Goal: Information Seeking & Learning: Learn about a topic

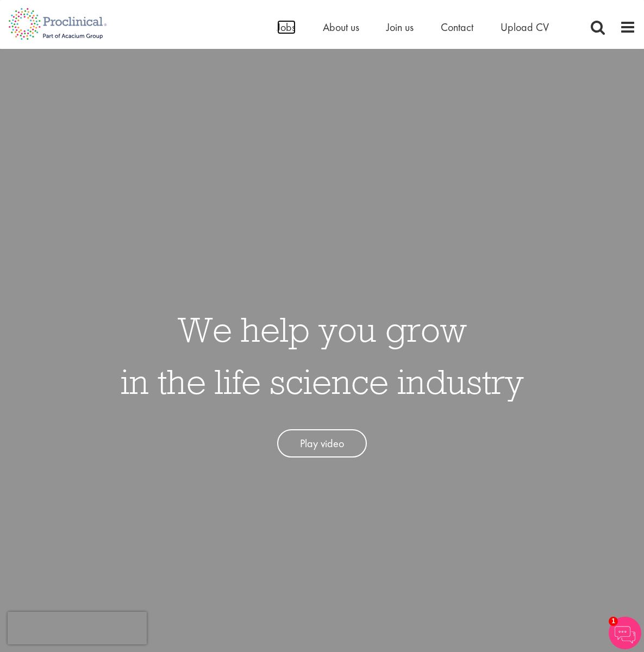
click at [284, 27] on span "Jobs" at bounding box center [286, 27] width 18 height 14
